Goal: Check status: Check status

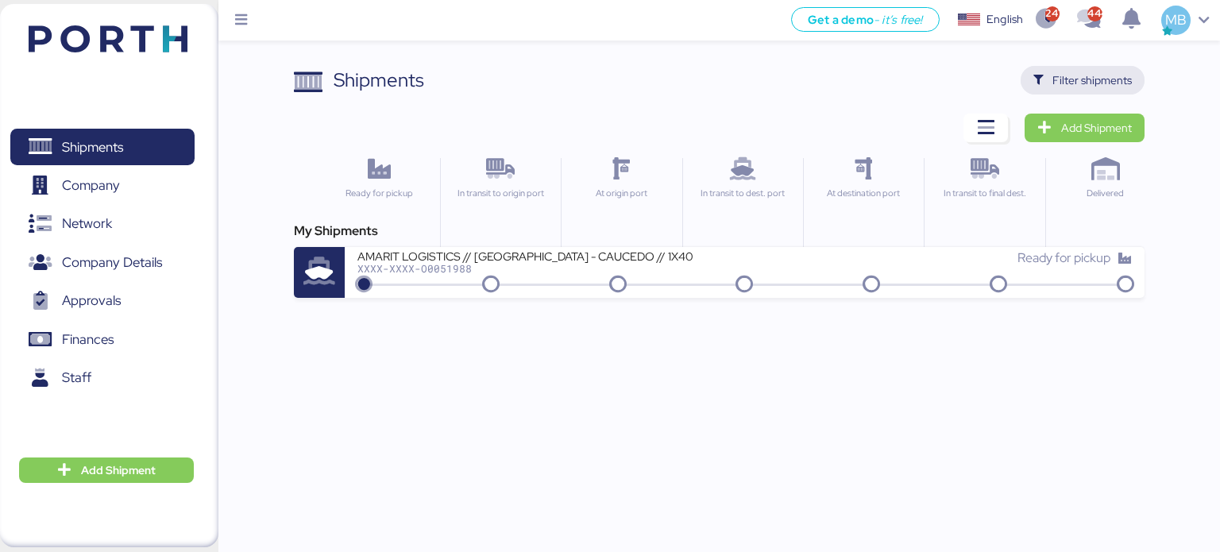
click at [1100, 80] on span "Filter shipments" at bounding box center [1092, 80] width 79 height 19
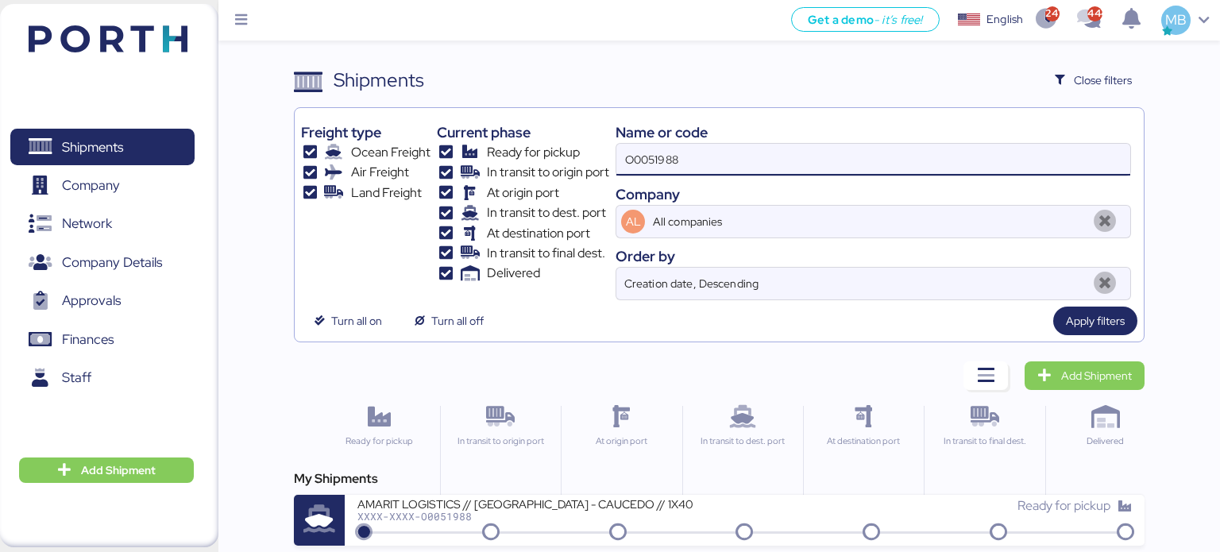
drag, startPoint x: 748, startPoint y: 161, endPoint x: 570, endPoint y: 162, distance: 178.8
click at [570, 162] on div "Freight type Ocean Freight Air Freight Land Freight Current phase Ready for pic…" at bounding box center [719, 207] width 837 height 186
paste input "O0051323"
type input "O0051323"
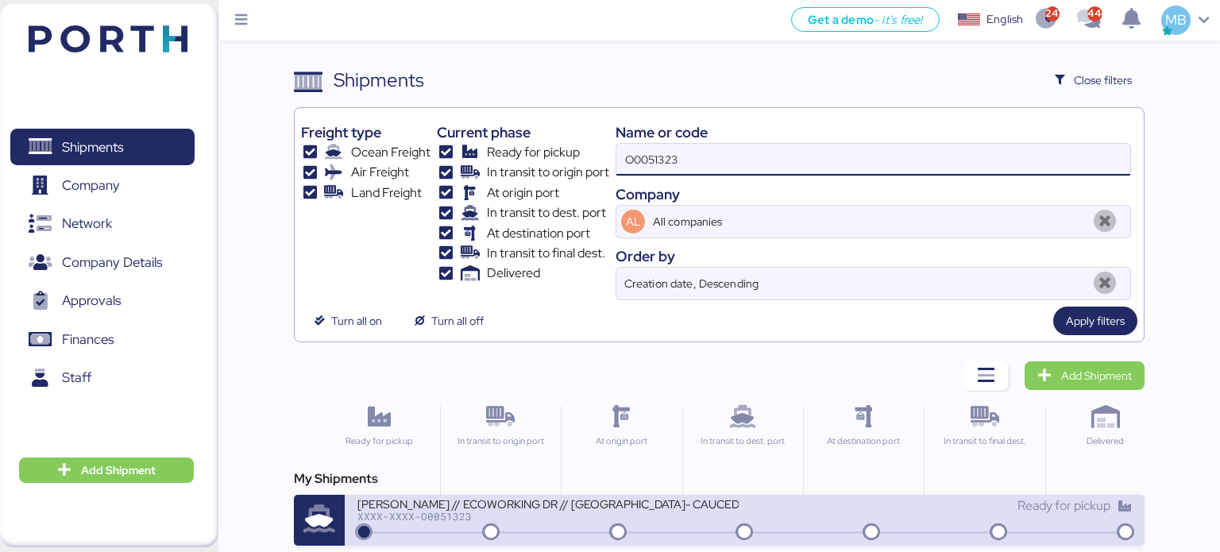
click at [677, 512] on div "XXXX-XXXX-O0051323" at bounding box center [548, 516] width 381 height 11
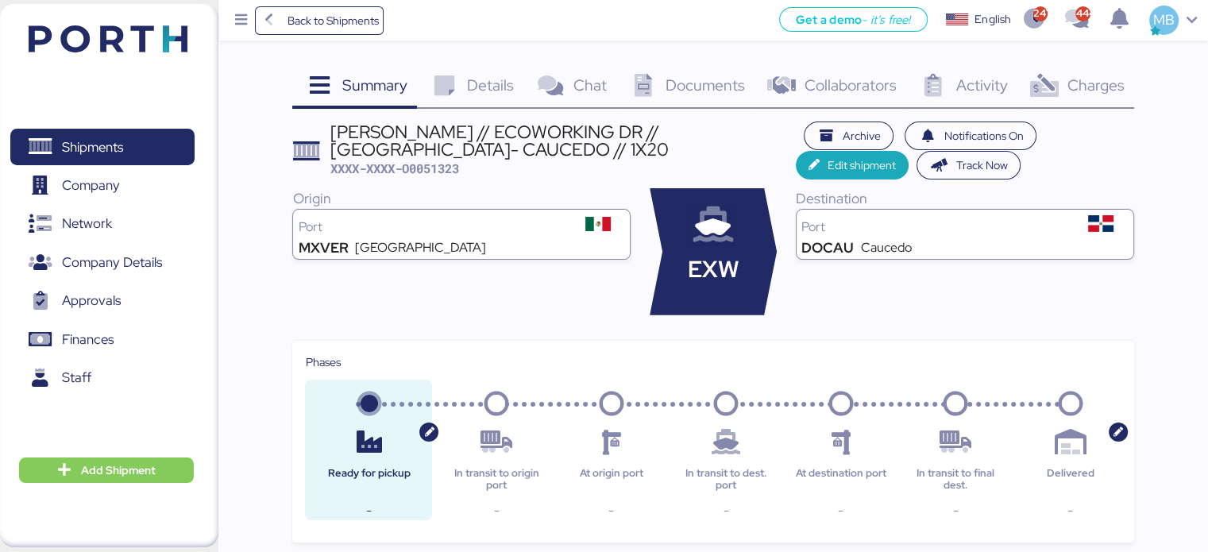
click at [1082, 87] on span "Charges" at bounding box center [1095, 85] width 57 height 21
